Goal: Task Accomplishment & Management: Use online tool/utility

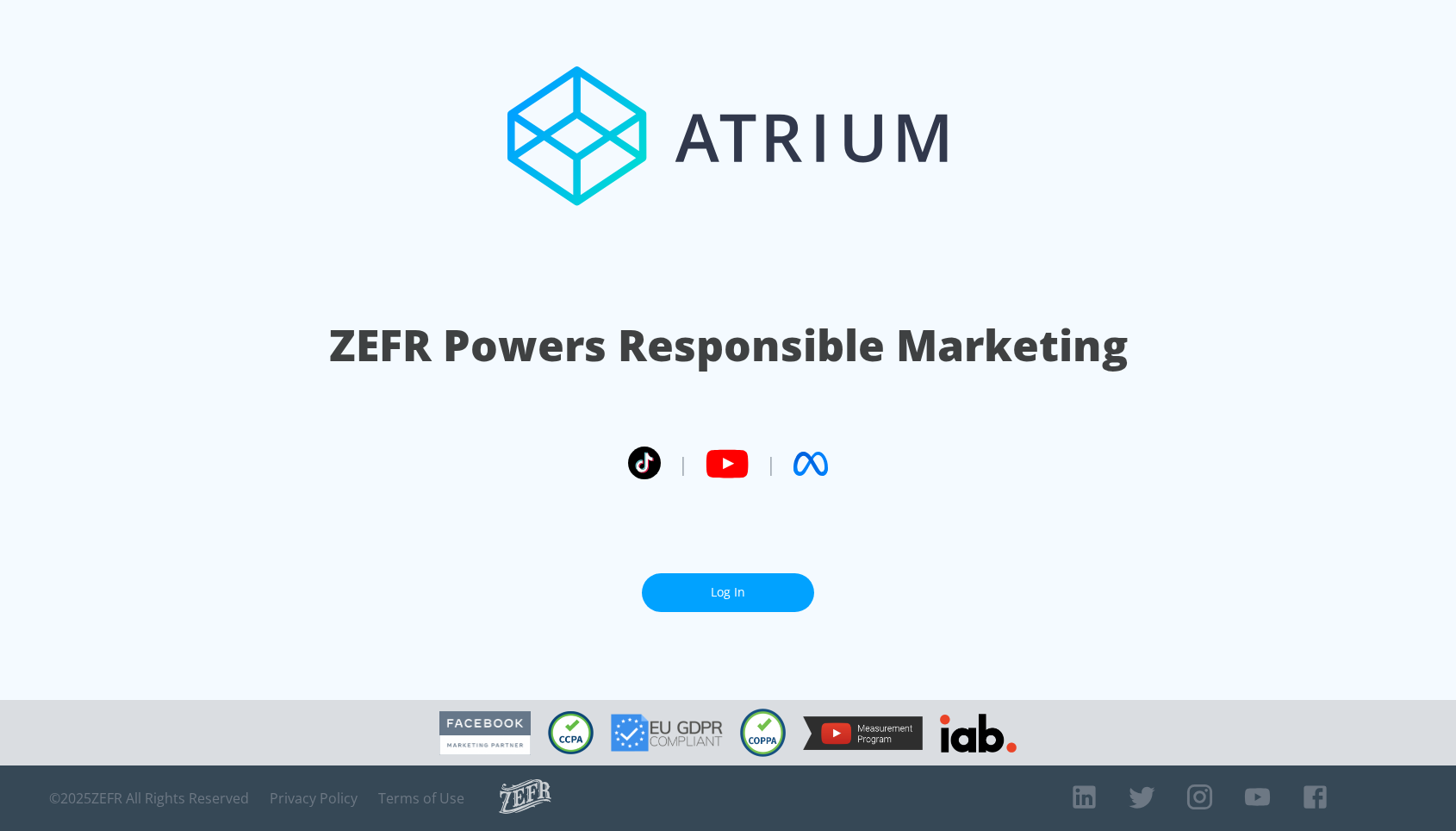
click at [696, 612] on section "ZEFR Powers Responsible Marketing | | Log In" at bounding box center [728, 349] width 1456 height 700
click at [702, 602] on link "Log In" at bounding box center [727, 592] width 172 height 38
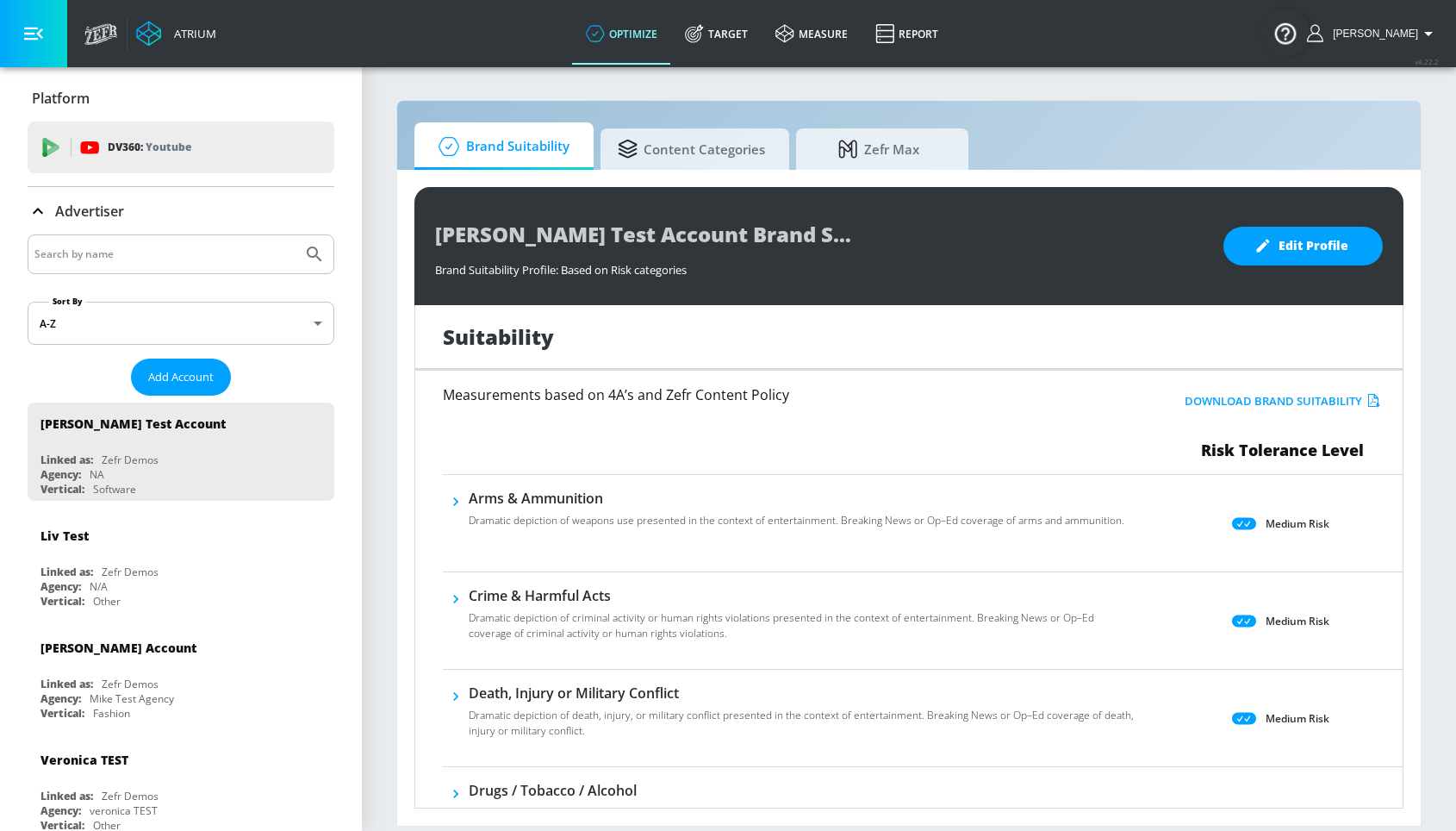
click at [186, 248] on input "Search by name" at bounding box center [165, 254] width 261 height 22
type input "telemundo"
click at [296, 235] on button "Submit Search" at bounding box center [314, 254] width 38 height 38
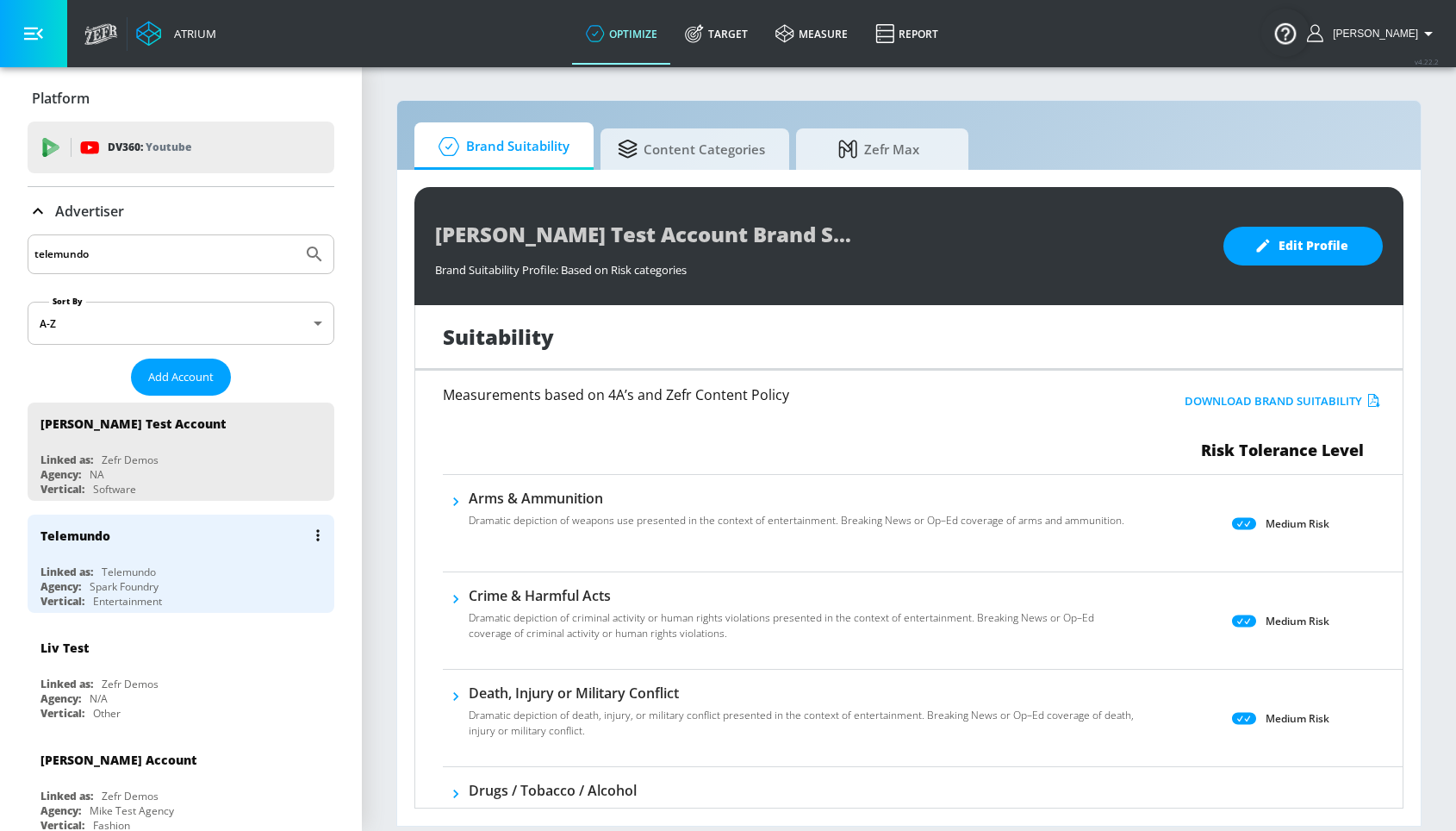
click at [222, 554] on div "Telemundo" at bounding box center [185, 535] width 289 height 41
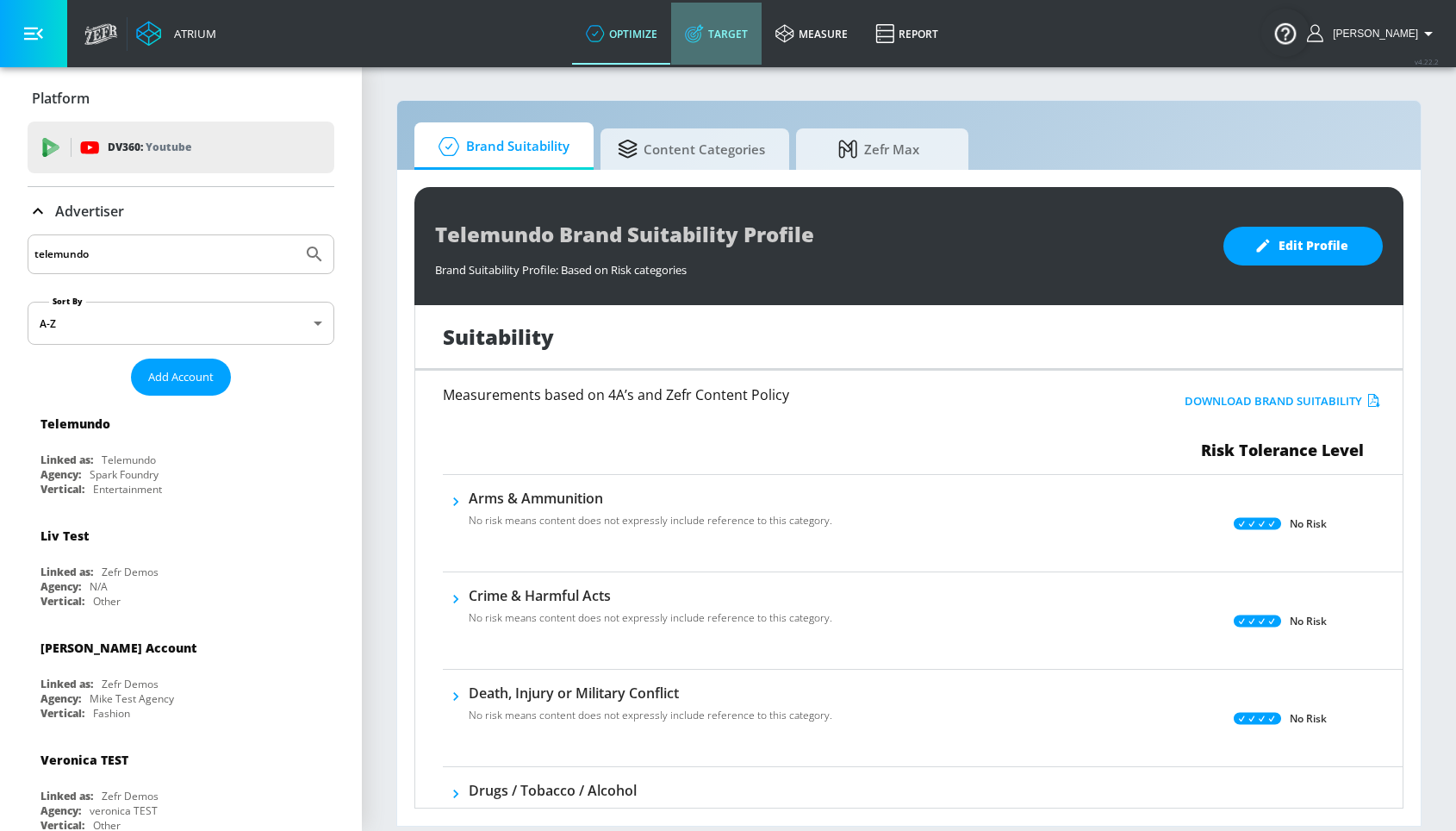
click at [732, 40] on link "Target" at bounding box center [715, 33] width 90 height 62
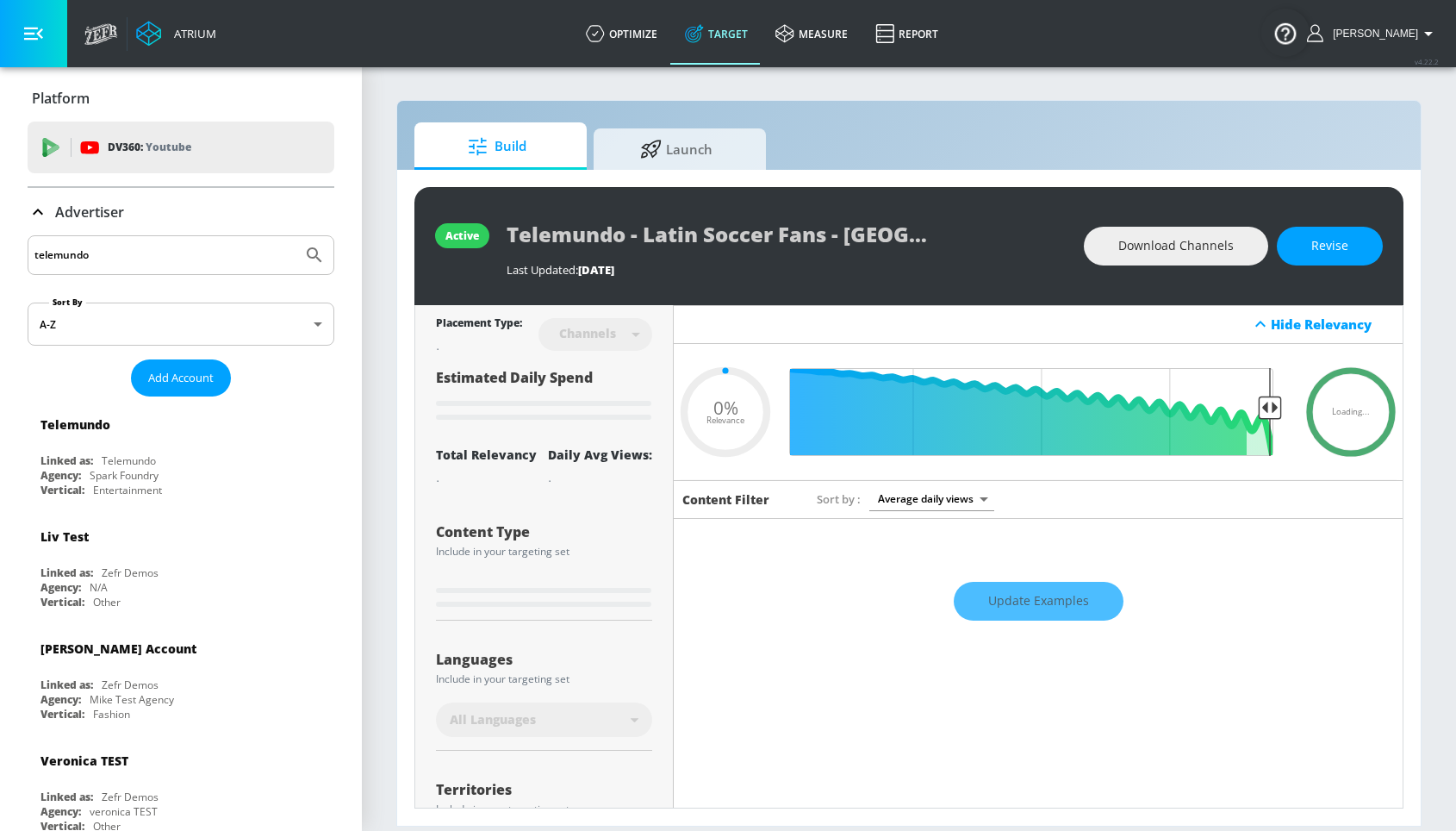
type input "0.05"
click at [658, 156] on span "Launch" at bounding box center [676, 147] width 131 height 41
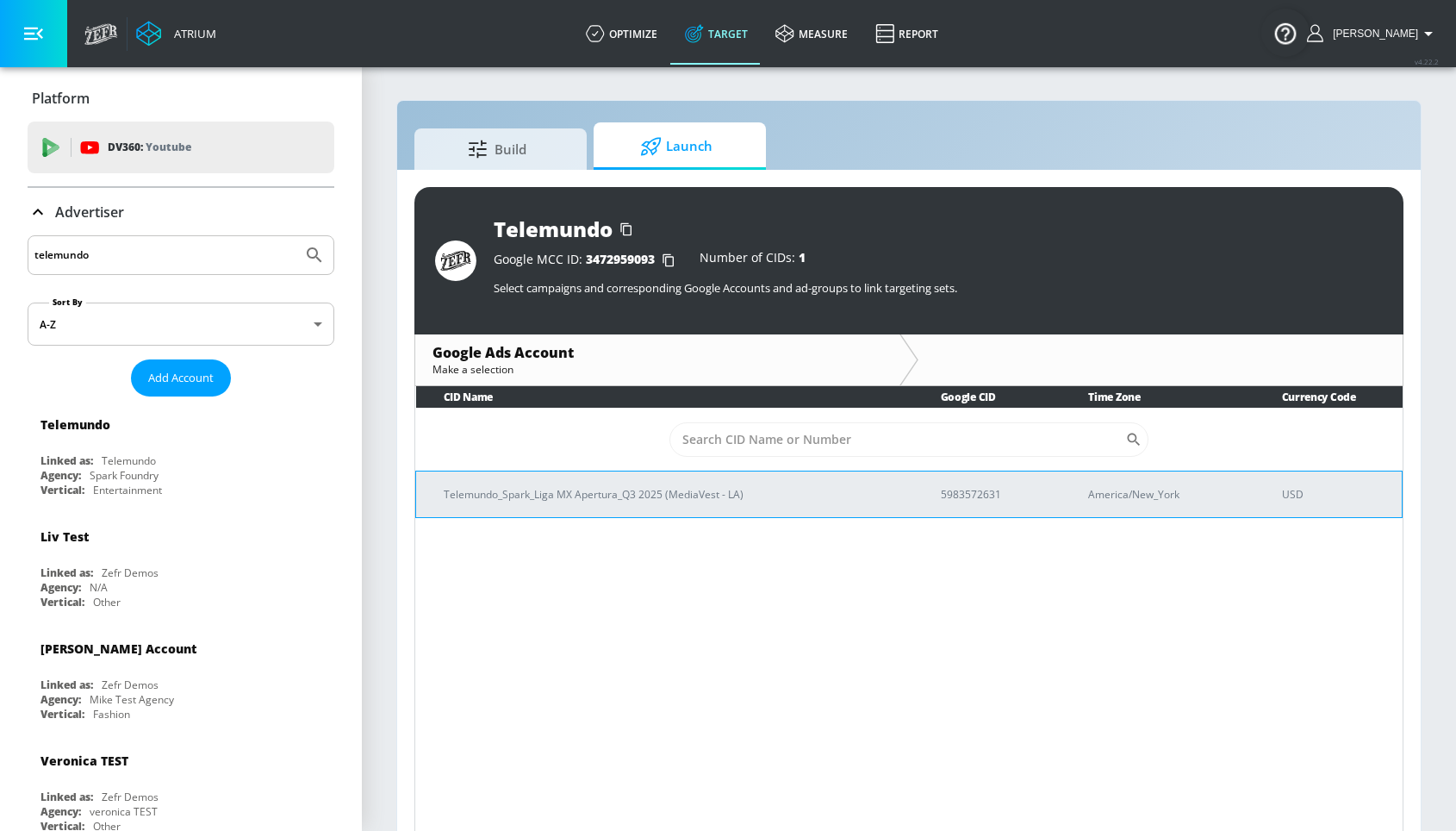
click at [524, 487] on p "Telemundo_Spark_Liga MX Apertura_Q3 2025 (MediaVest - LA)" at bounding box center [672, 494] width 456 height 18
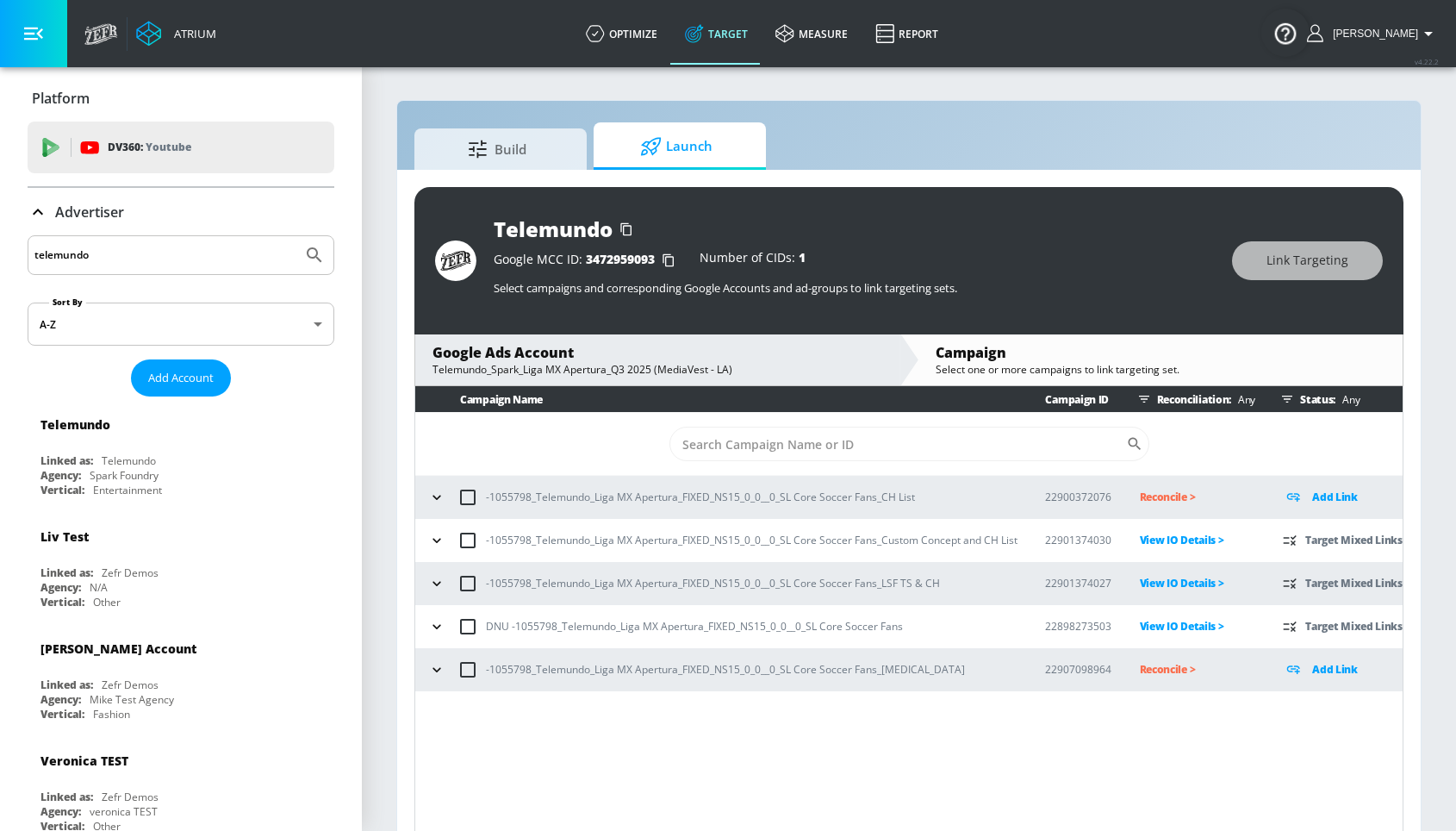
click at [442, 674] on icon "button" at bounding box center [436, 669] width 17 height 17
click at [436, 671] on icon "button" at bounding box center [436, 669] width 17 height 17
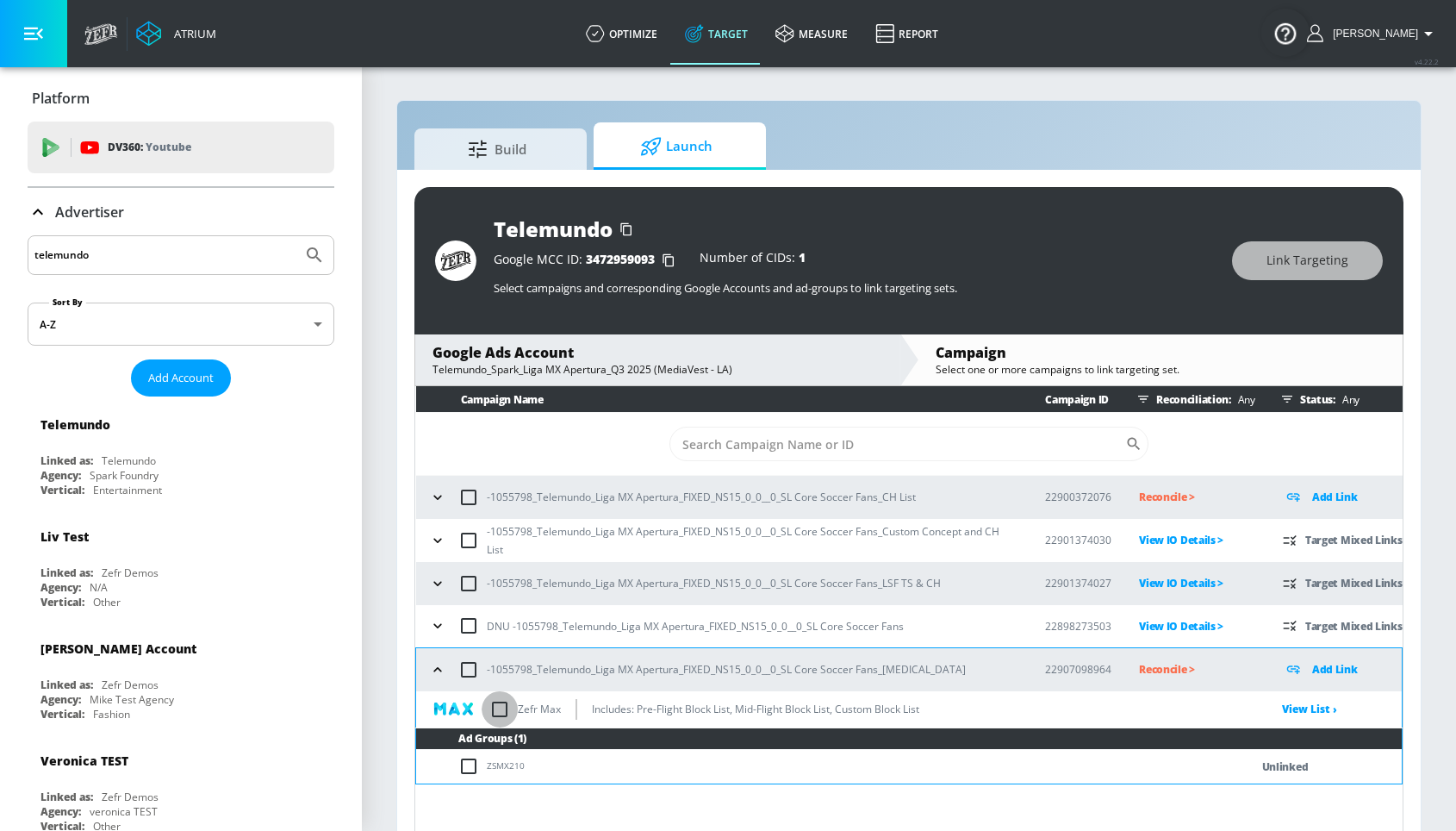
click at [494, 720] on input "checkbox" at bounding box center [499, 709] width 36 height 36
checkbox input "true"
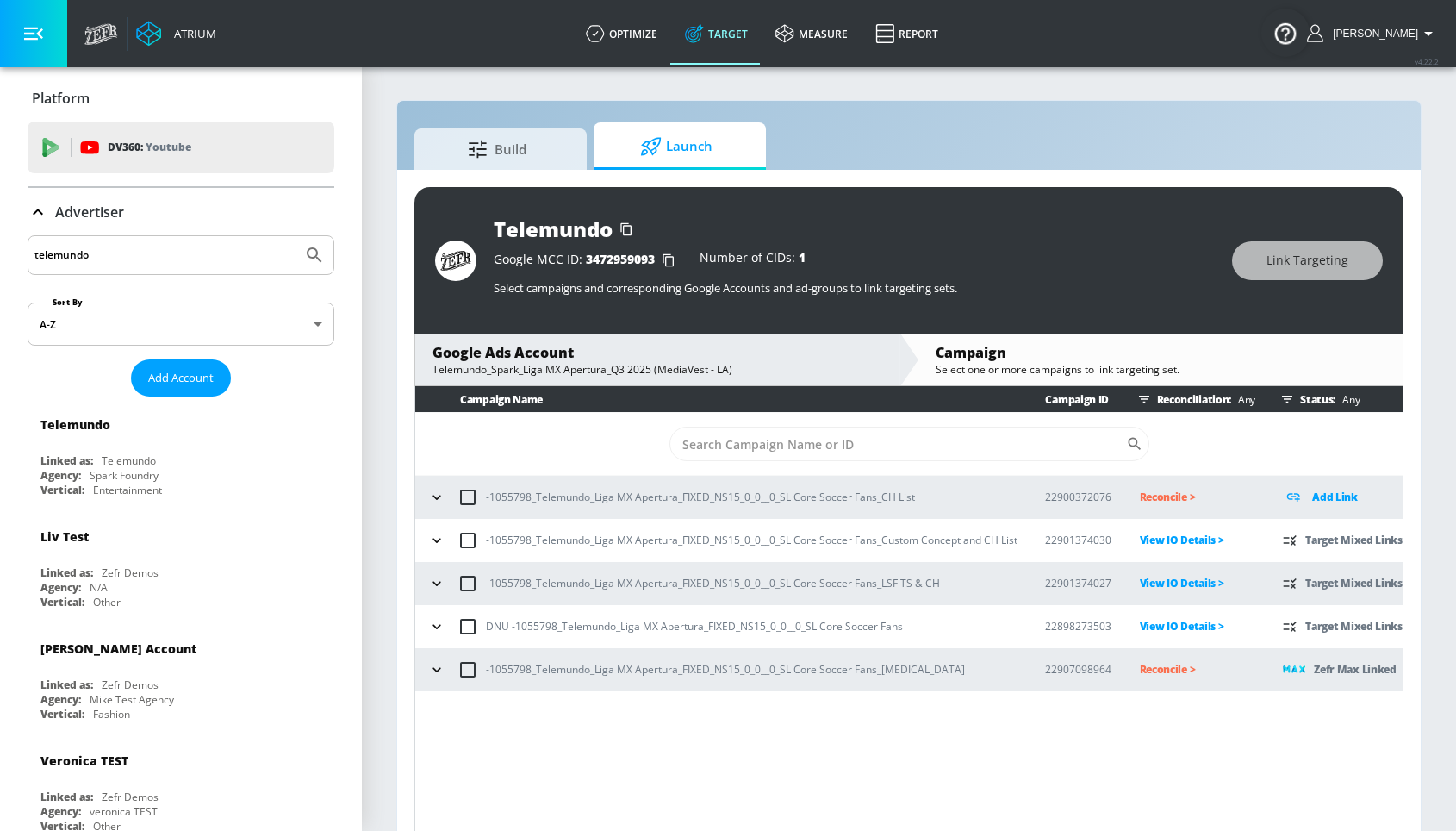
click at [1192, 667] on p "Reconcile >" at bounding box center [1198, 669] width 116 height 20
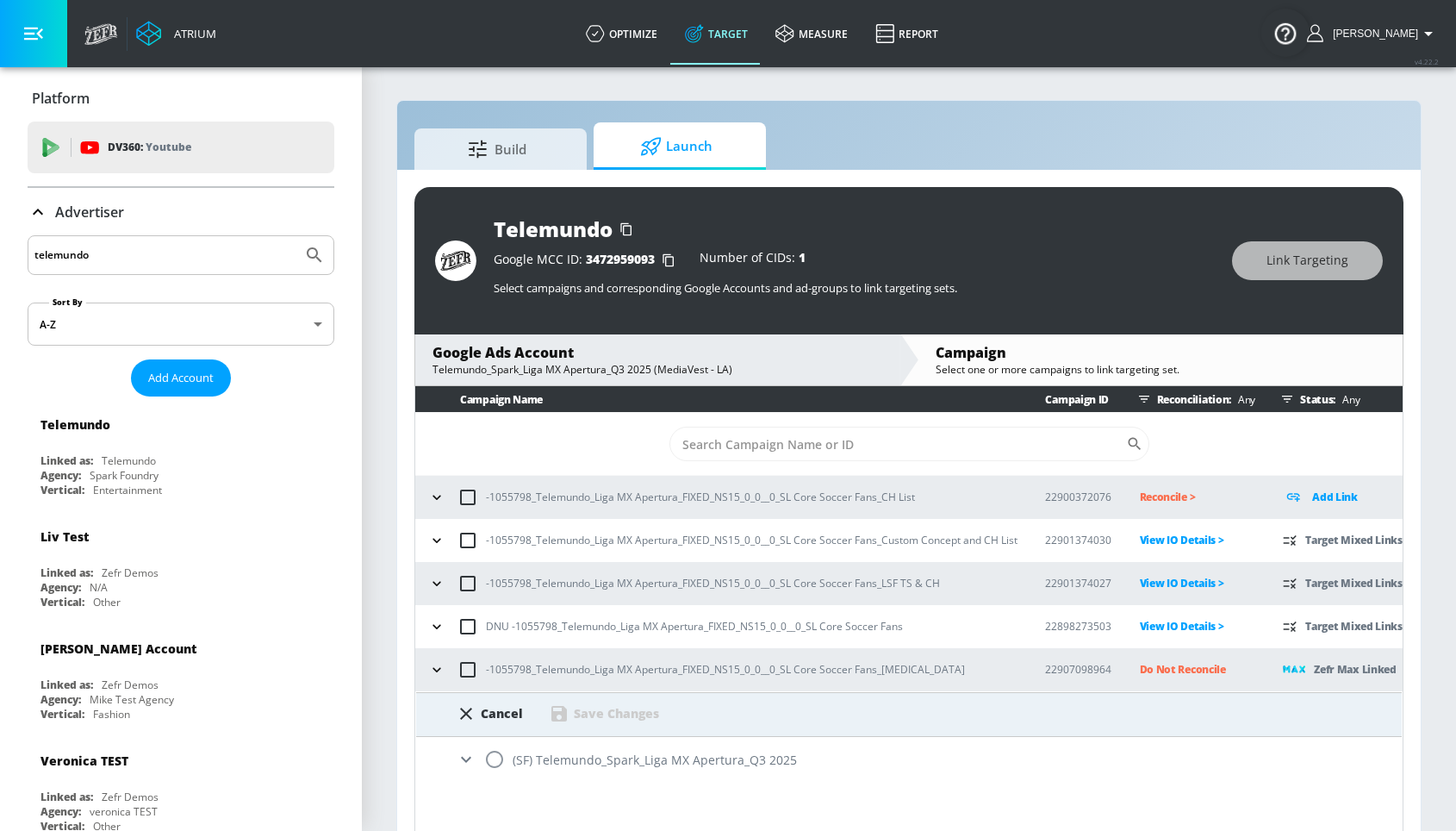
click at [654, 740] on div "(SF) Telemundo_Spark_Liga MX Apertura_Q3 2025" at bounding box center [908, 759] width 985 height 46
click at [555, 753] on div "(SF) Telemundo_Spark_Liga MX Apertura_Q3 2025" at bounding box center [908, 759] width 985 height 46
click at [486, 763] on input "radio" at bounding box center [494, 759] width 36 height 36
radio input "true"
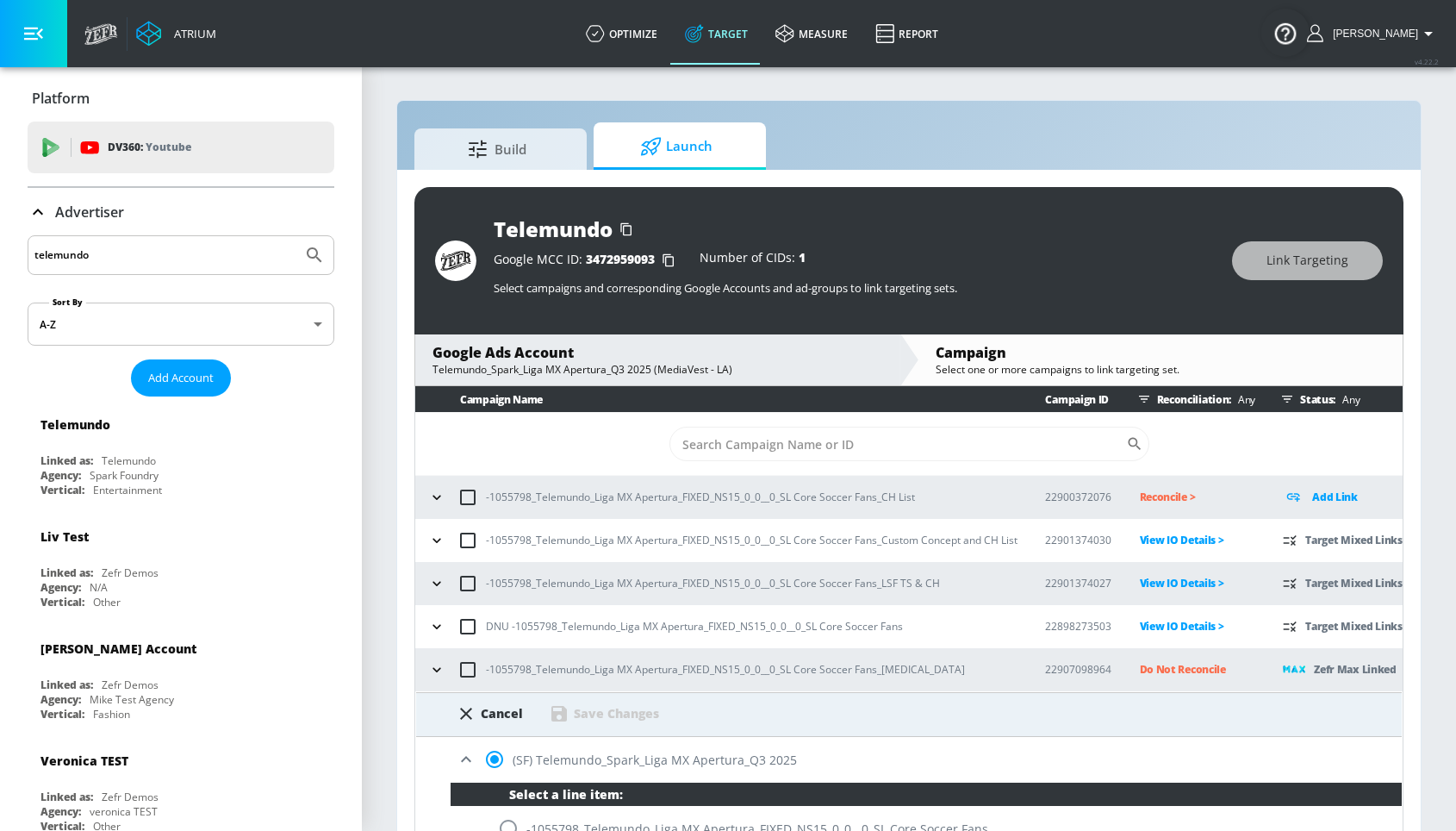
scroll to position [15, 0]
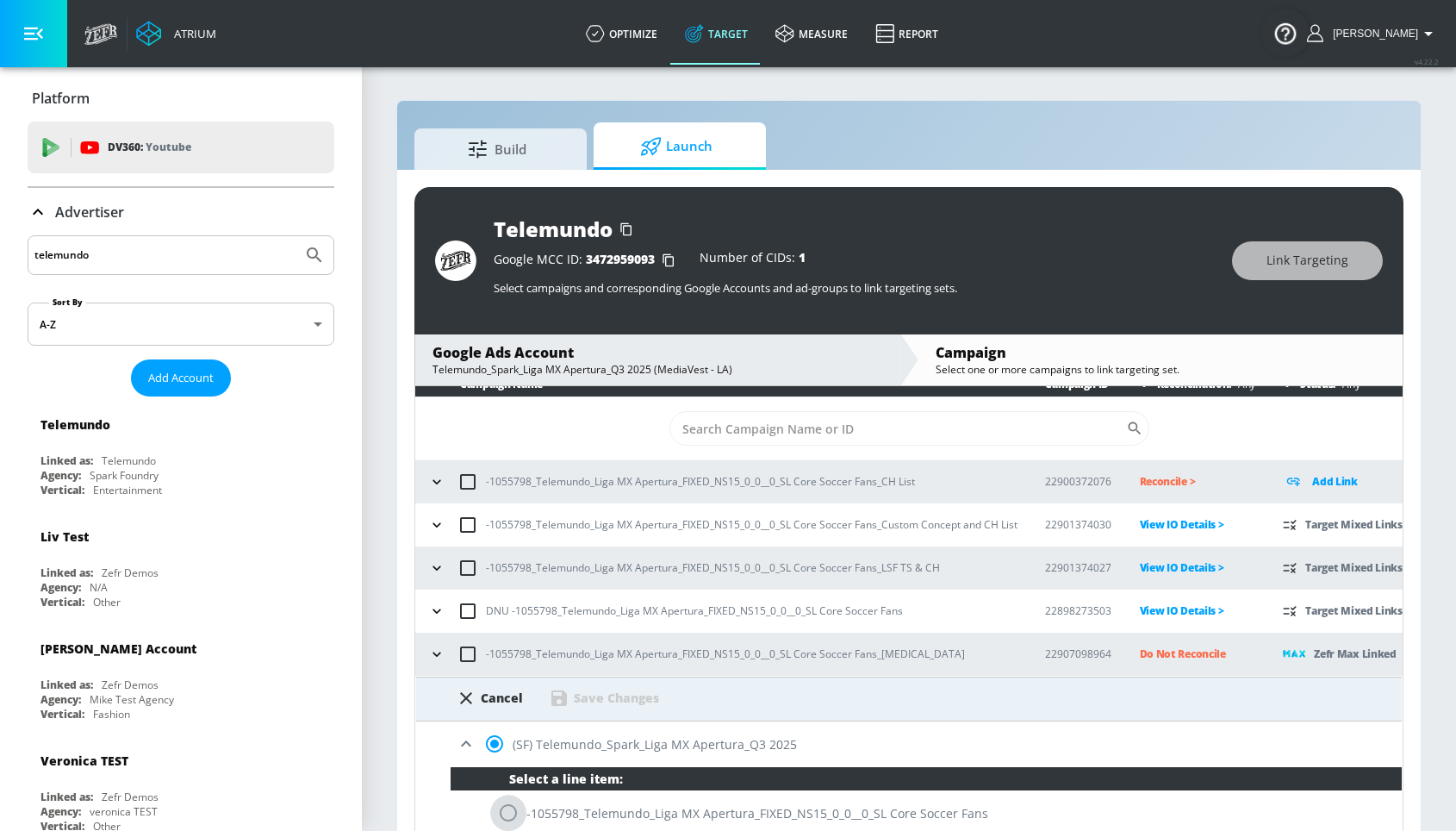
click at [500, 819] on input "radio" at bounding box center [508, 812] width 36 height 36
radio input "true"
click at [594, 697] on div "Save Changes" at bounding box center [615, 697] width 85 height 16
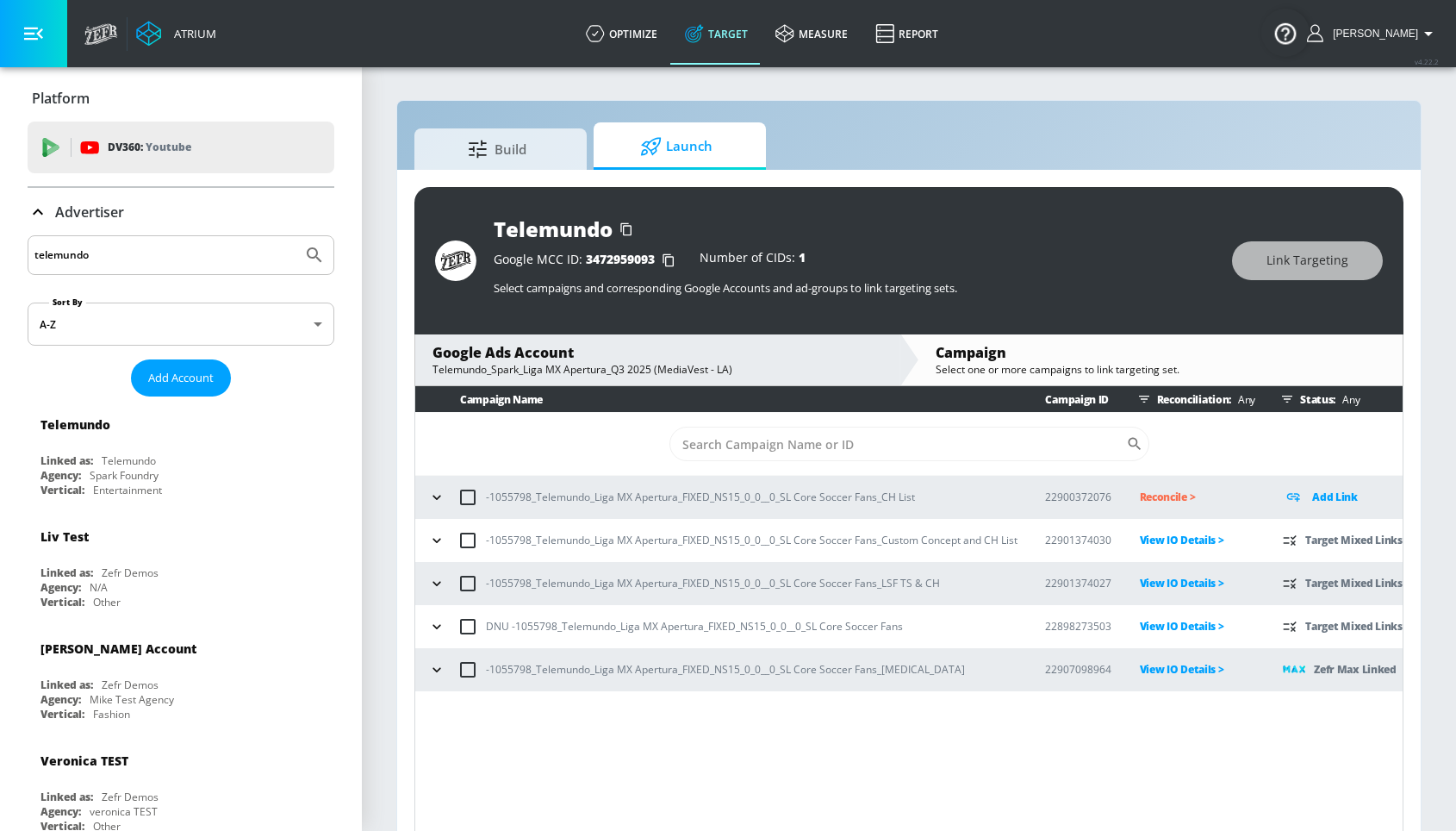
scroll to position [0, 0]
click at [438, 662] on icon "button" at bounding box center [436, 669] width 17 height 17
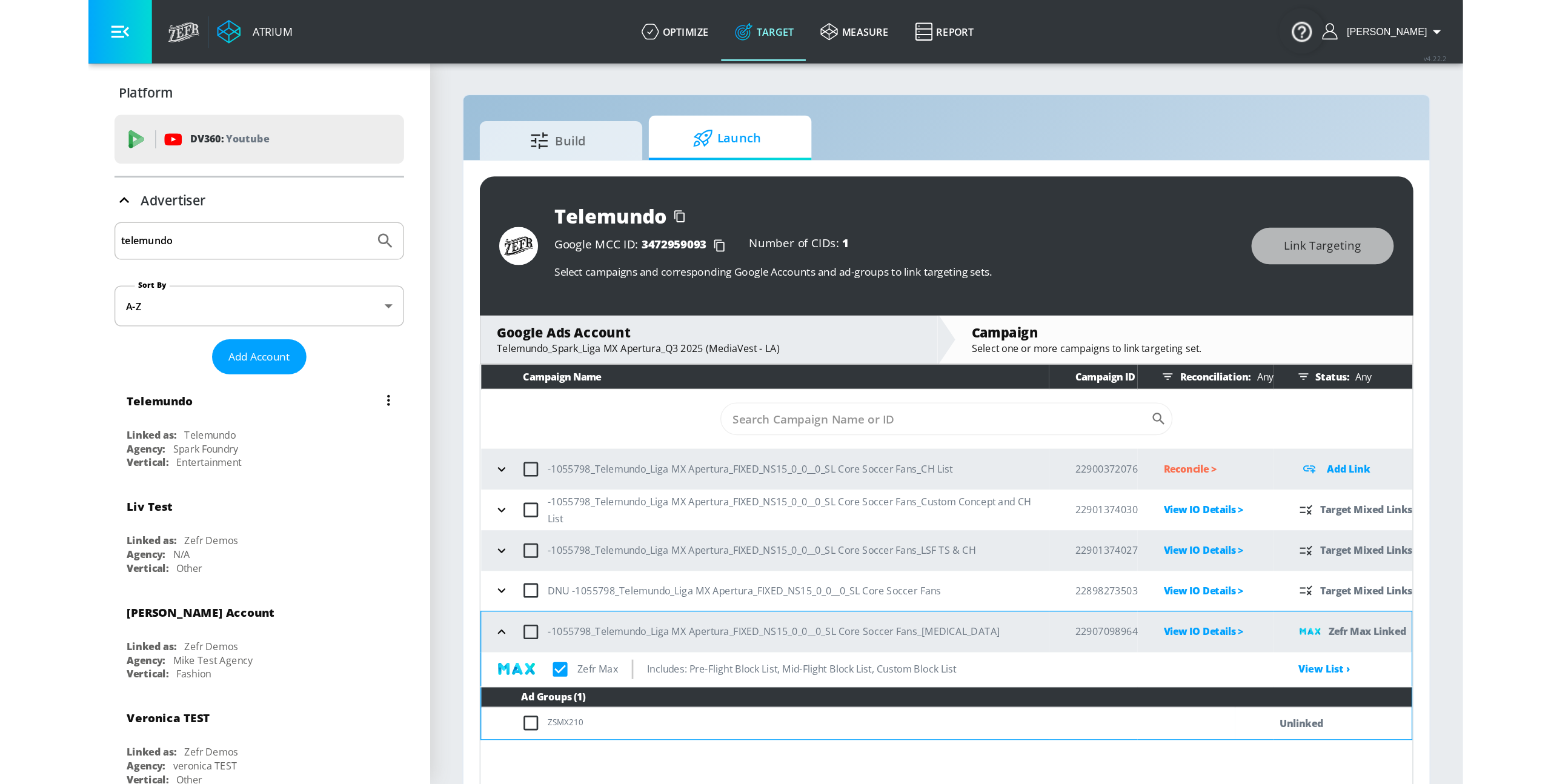
scroll to position [1, 0]
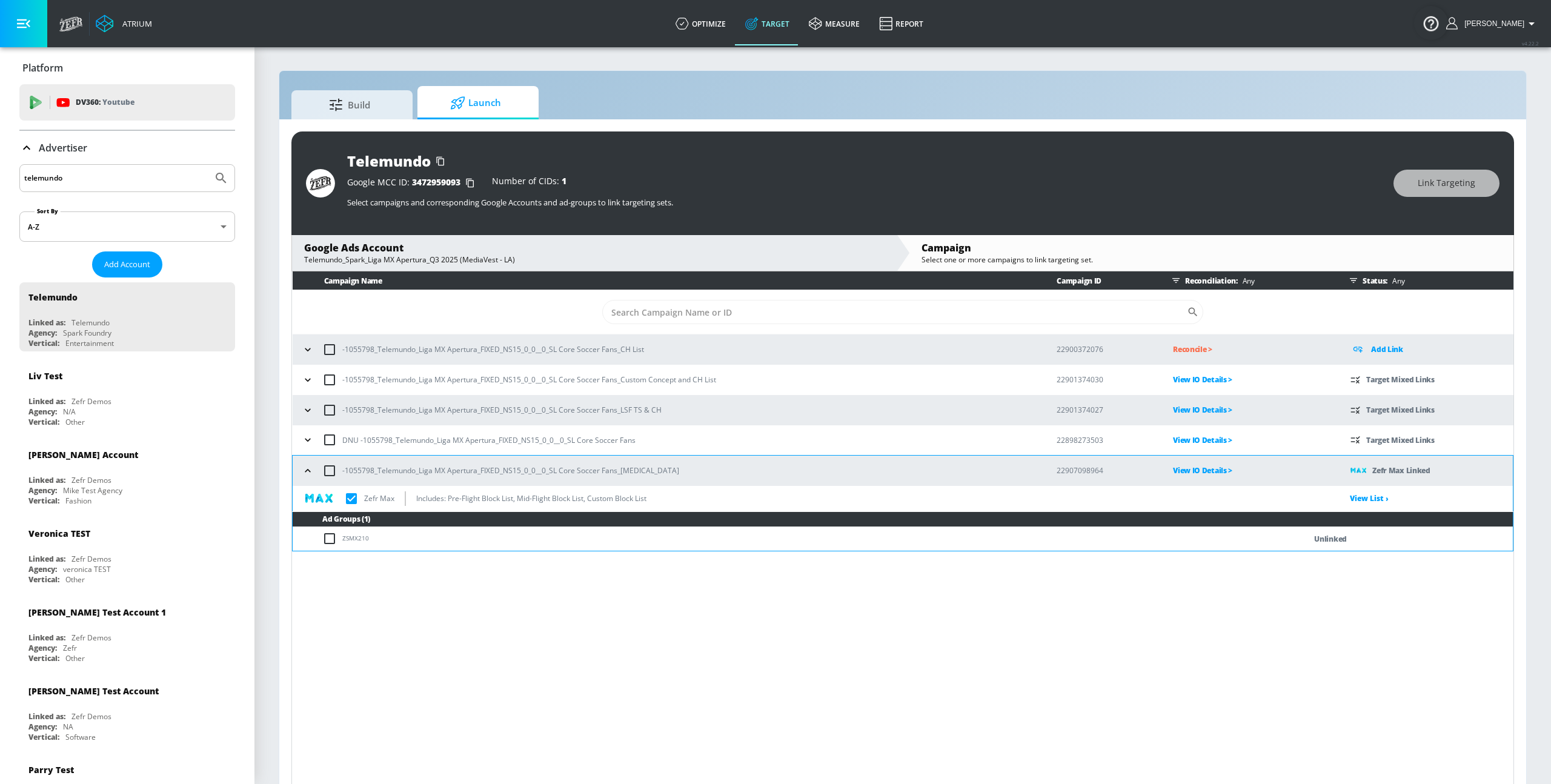
checkbox input "true"
